Goal: Check status: Check status

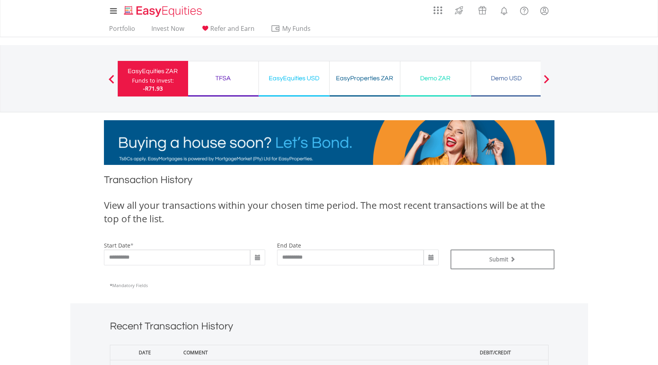
click at [256, 256] on span at bounding box center [258, 258] width 6 height 6
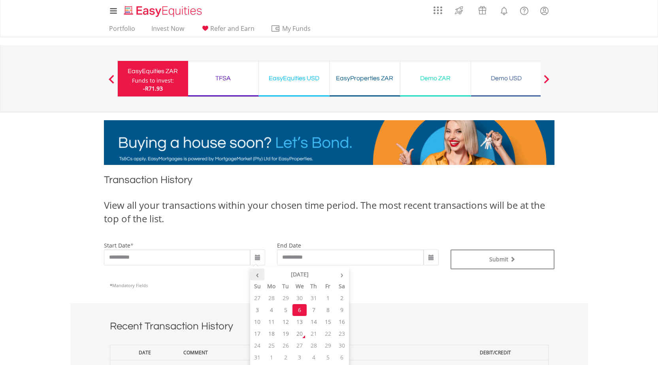
click at [258, 275] on th "‹" at bounding box center [257, 275] width 14 height 12
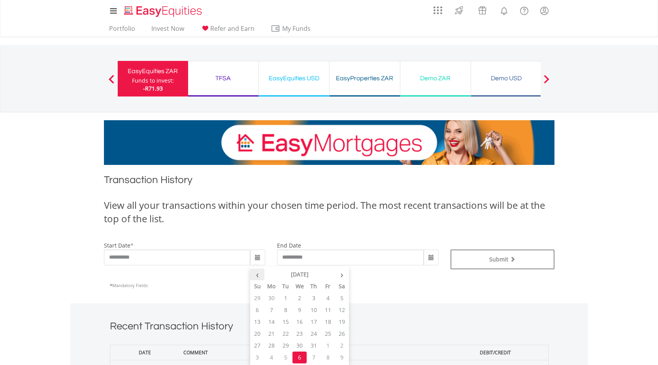
click at [258, 275] on th "‹" at bounding box center [257, 275] width 14 height 12
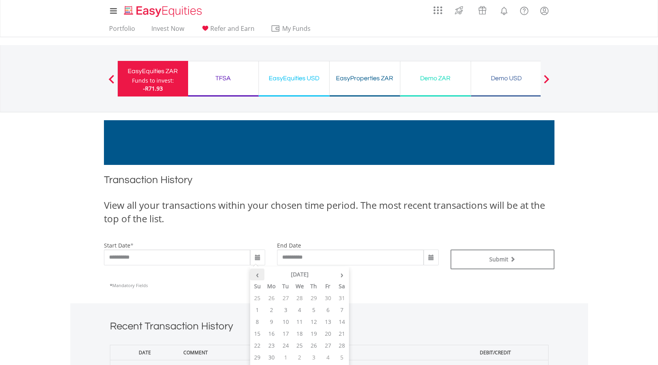
click at [258, 275] on th "‹" at bounding box center [257, 275] width 14 height 12
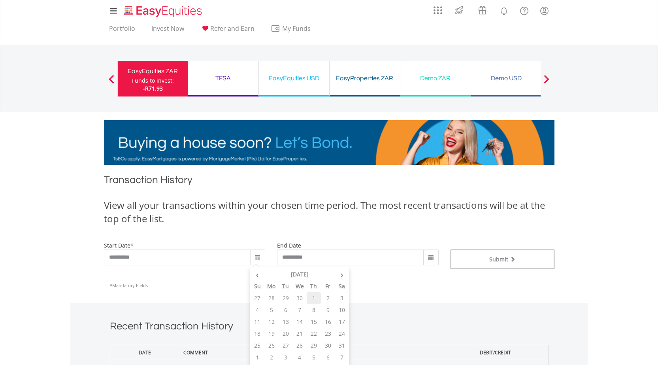
click at [312, 296] on td "1" at bounding box center [314, 298] width 14 height 12
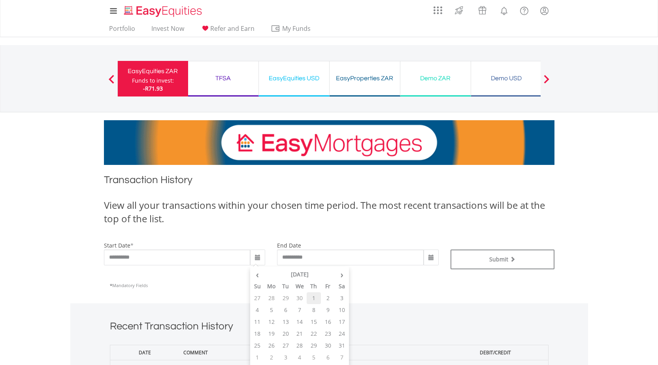
type input "**********"
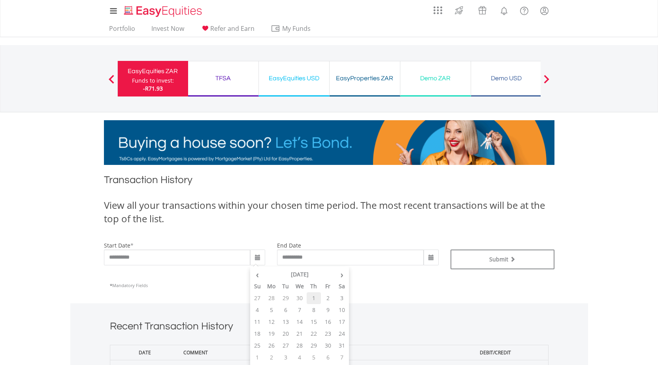
type input "**********"
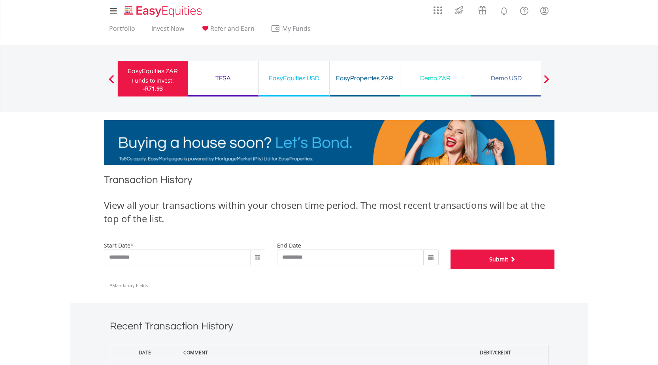
click at [469, 257] on button "Submit" at bounding box center [503, 260] width 104 height 20
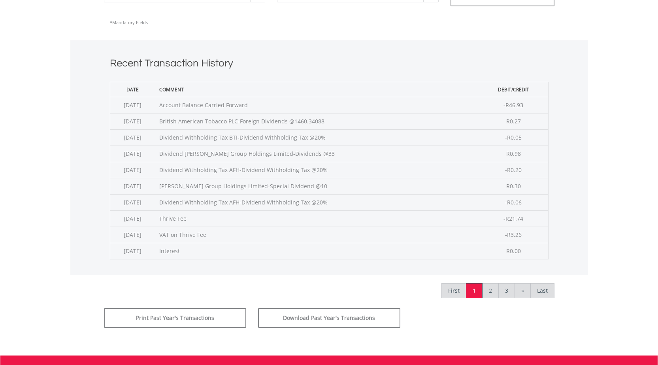
scroll to position [277, 0]
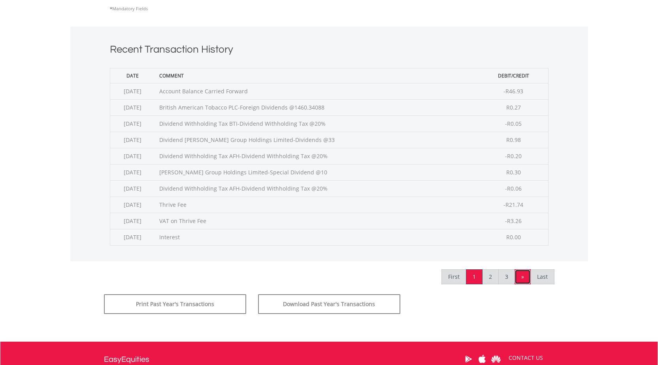
click at [524, 273] on link "»" at bounding box center [523, 276] width 16 height 15
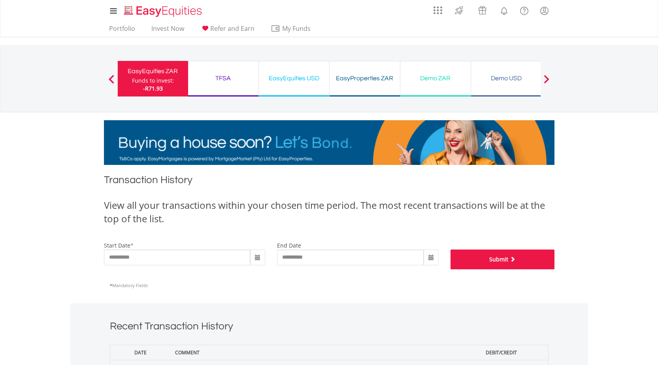
click at [488, 259] on button "Submit" at bounding box center [503, 260] width 104 height 20
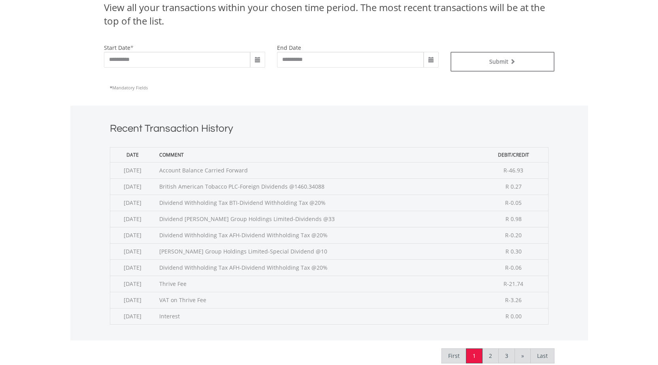
scroll to position [277, 0]
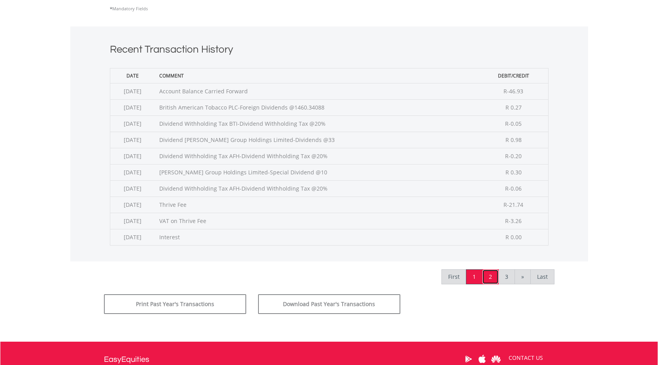
click at [493, 272] on link "2" at bounding box center [490, 276] width 17 height 15
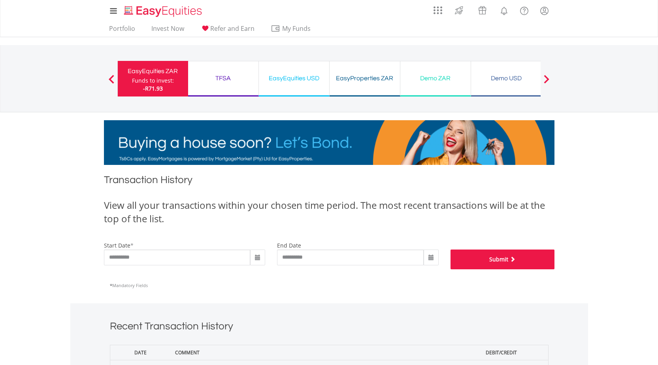
click at [498, 261] on button "Submit" at bounding box center [503, 260] width 104 height 20
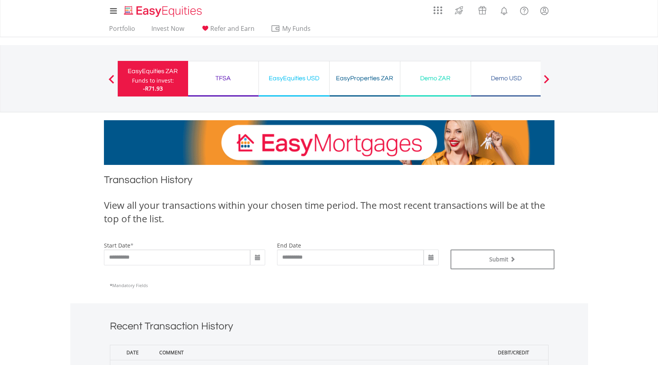
click at [303, 82] on div "EasyEquities USD" at bounding box center [294, 78] width 61 height 11
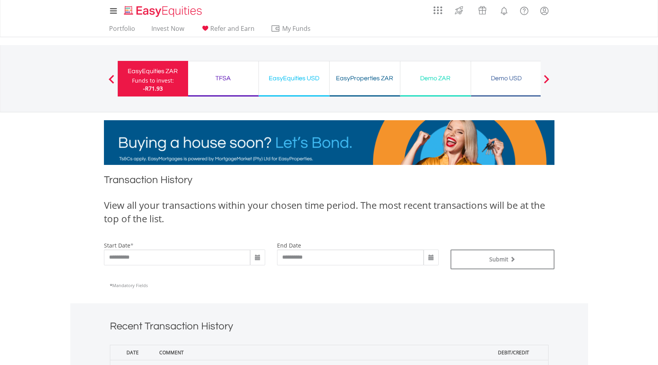
click at [360, 81] on div "EasyProperties ZAR" at bounding box center [365, 78] width 61 height 11
